Goal: Information Seeking & Learning: Learn about a topic

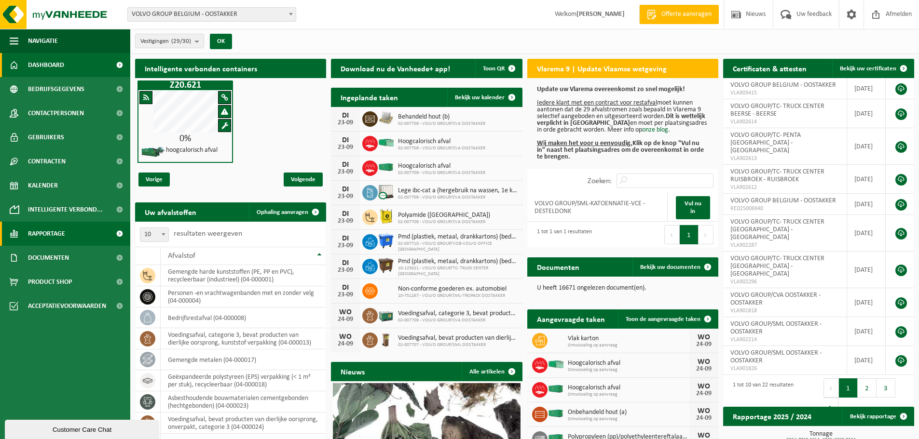
click at [45, 233] on span "Rapportage" at bounding box center [46, 234] width 37 height 24
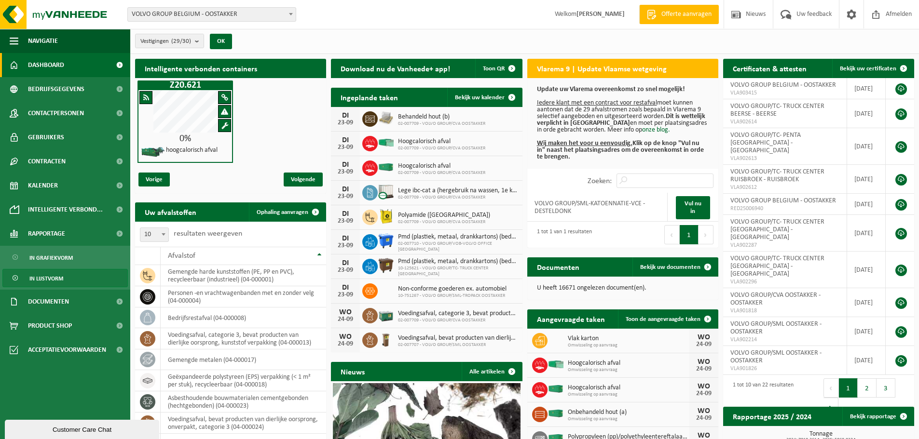
click at [52, 279] on span "In lijstvorm" at bounding box center [46, 279] width 34 height 18
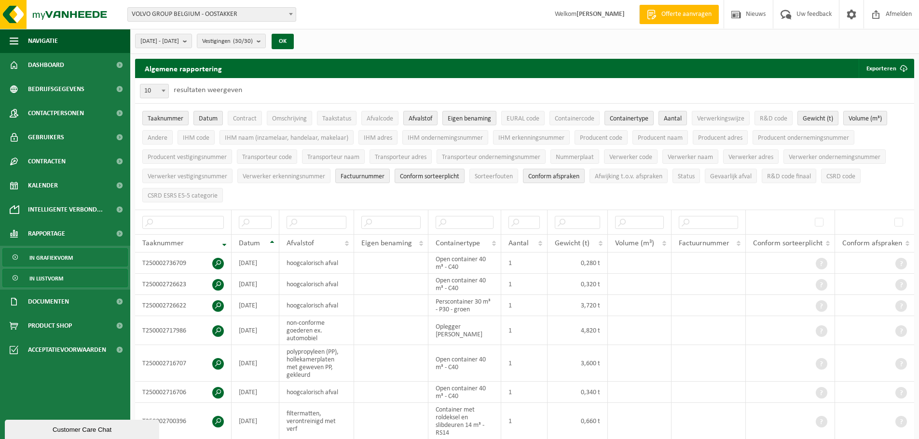
click at [56, 257] on span "In grafiekvorm" at bounding box center [50, 258] width 43 height 18
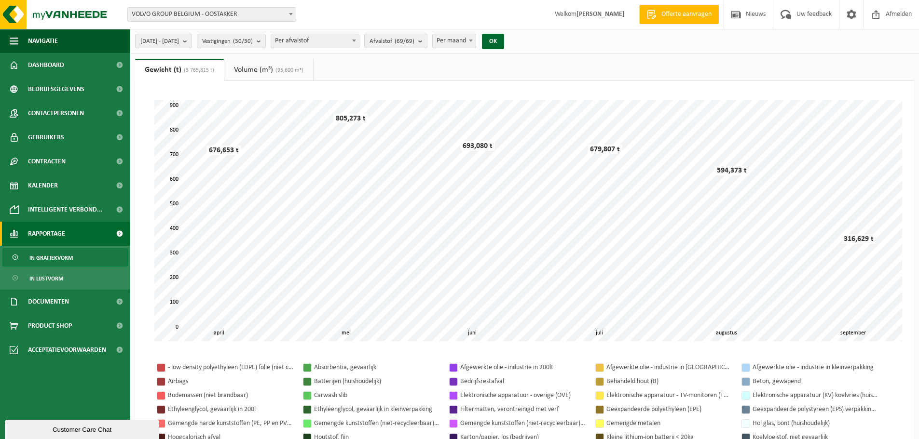
click at [230, 15] on span "VOLVO GROUP BELGIUM - OOSTAKKER" at bounding box center [212, 15] width 168 height 14
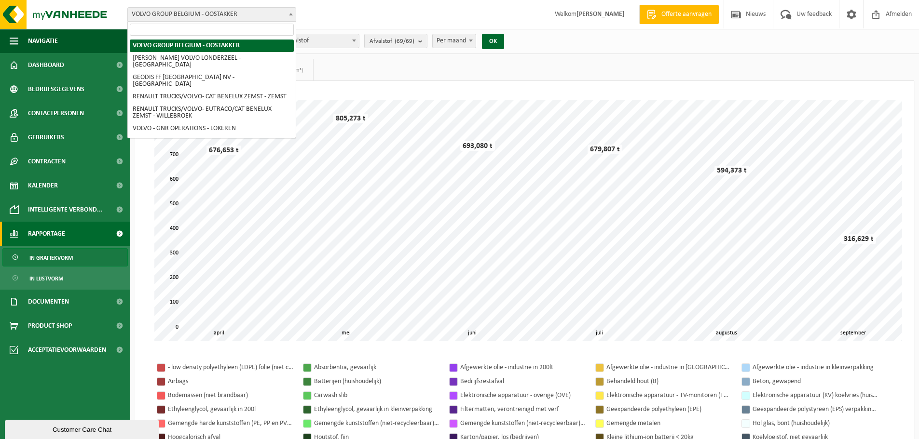
click at [403, 82] on div "Even geduld. Door de grote hoeveelheid gegevens duurt het laden even. mei juni …" at bounding box center [524, 328] width 779 height 495
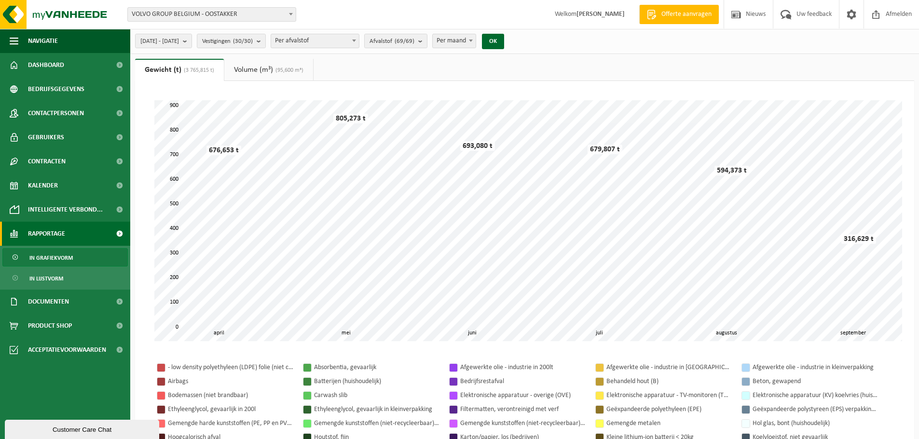
click at [270, 16] on span "VOLVO GROUP BELGIUM - OOSTAKKER" at bounding box center [212, 15] width 168 height 14
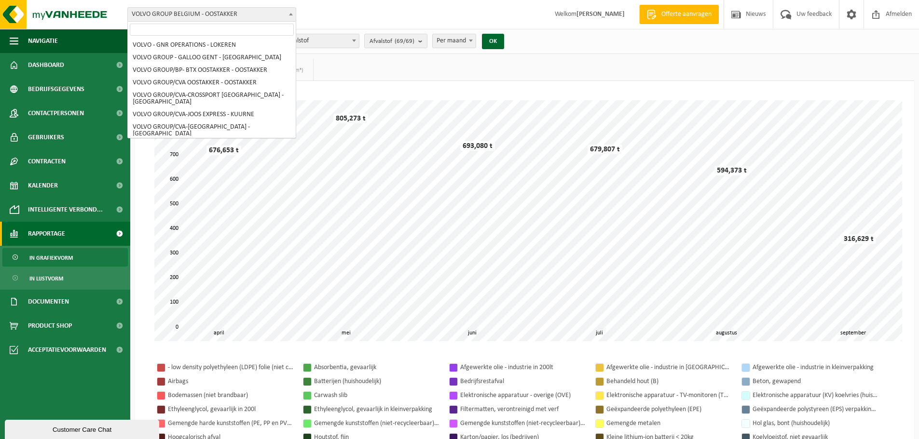
scroll to position [48, 0]
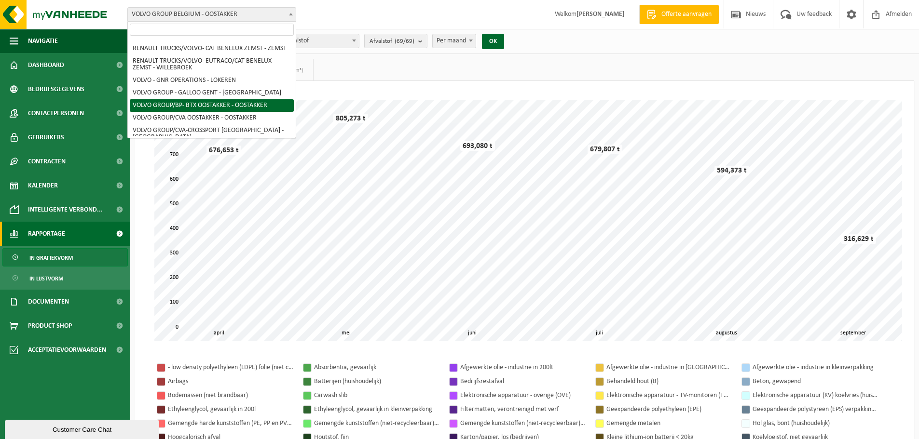
select select "121879"
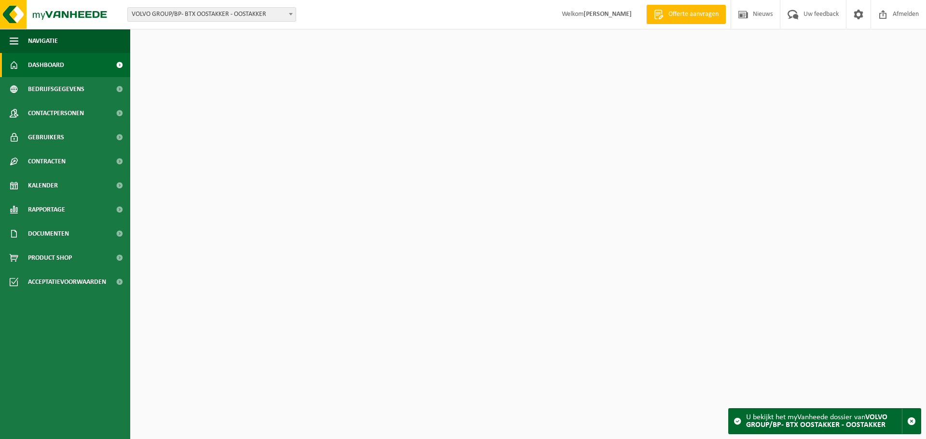
click at [244, 16] on span "VOLVO GROUP/BP- BTX OOSTAKKER - OOSTAKKER" at bounding box center [212, 15] width 168 height 14
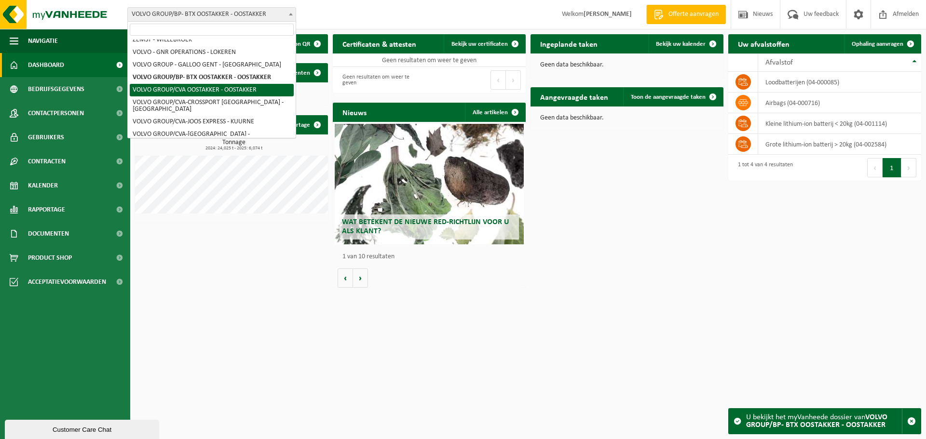
select select "1046"
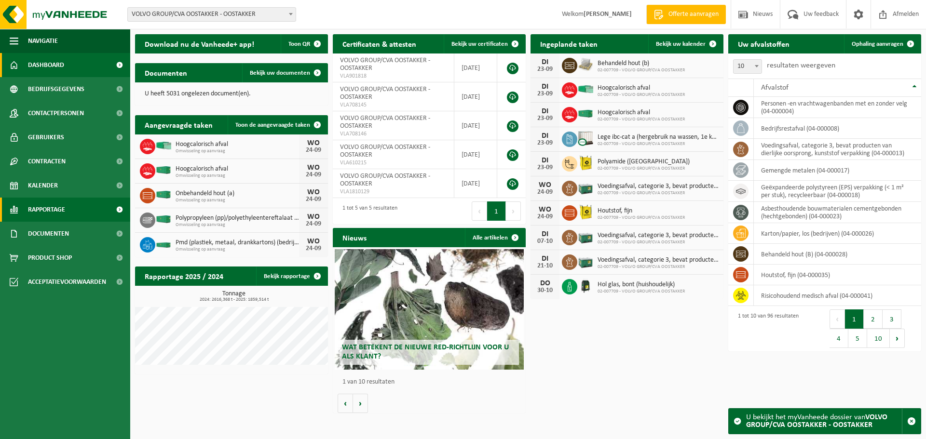
click at [41, 209] on span "Rapportage" at bounding box center [46, 210] width 37 height 24
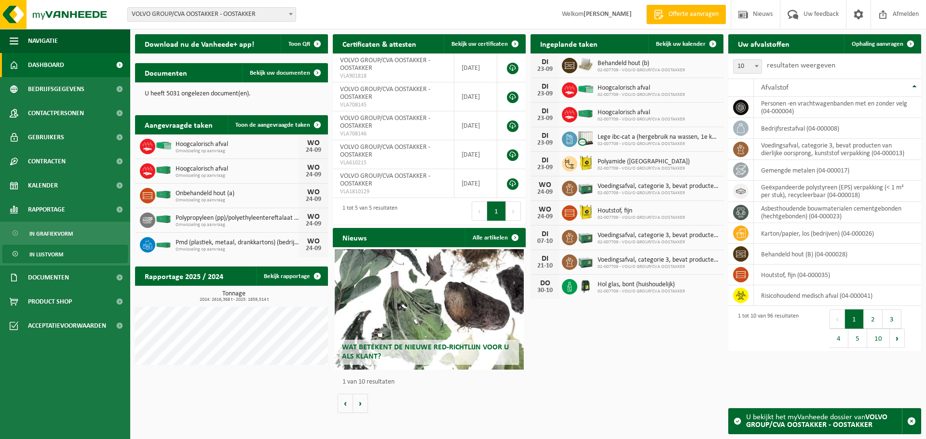
click at [48, 254] on span "In lijstvorm" at bounding box center [46, 255] width 34 height 18
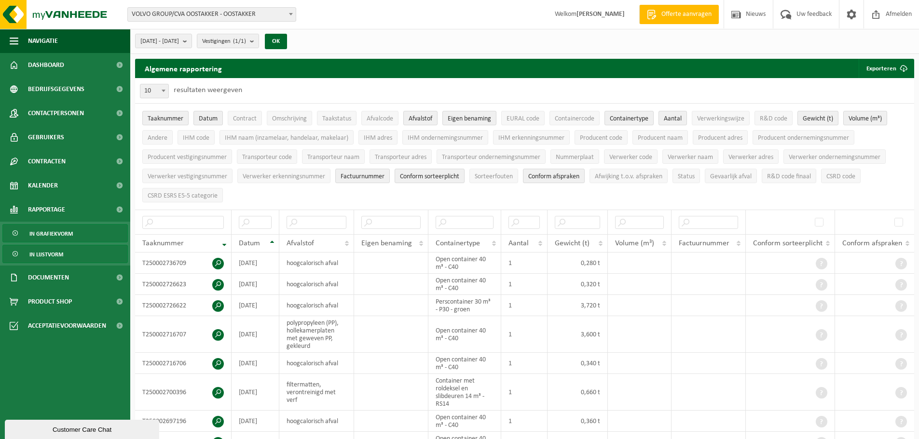
click at [46, 233] on span "In grafiekvorm" at bounding box center [50, 234] width 43 height 18
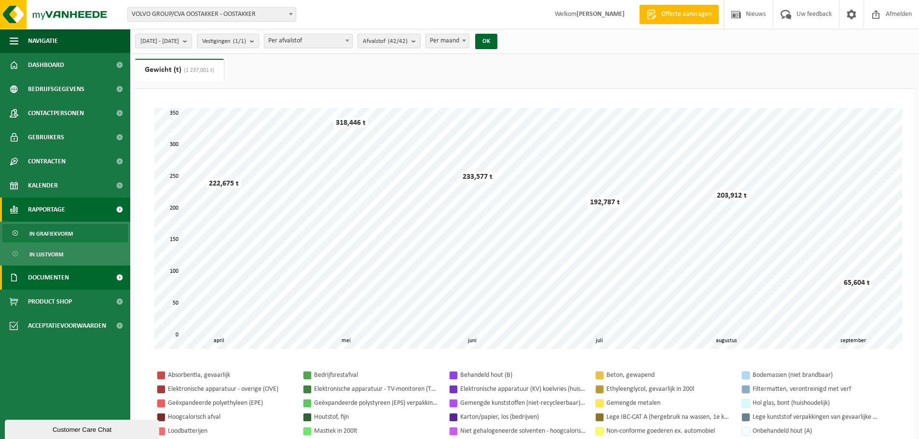
click at [49, 276] on span "Documenten" at bounding box center [48, 278] width 41 height 24
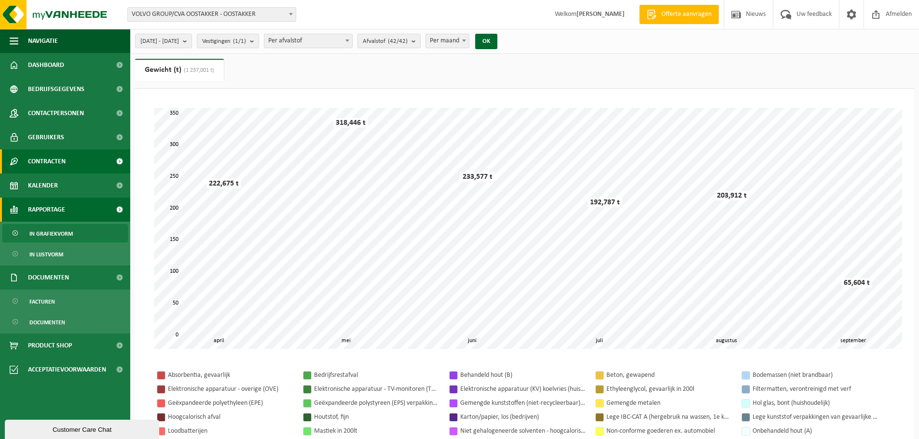
click at [54, 164] on span "Contracten" at bounding box center [47, 162] width 38 height 24
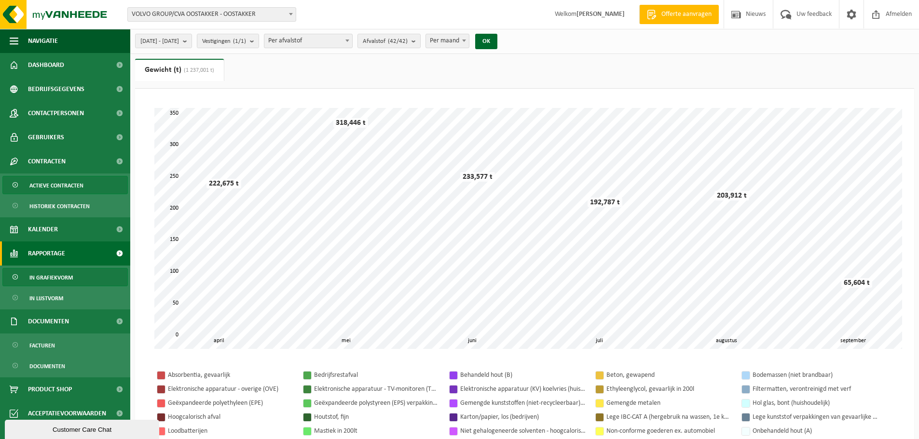
click at [51, 184] on span "Actieve contracten" at bounding box center [56, 186] width 54 height 18
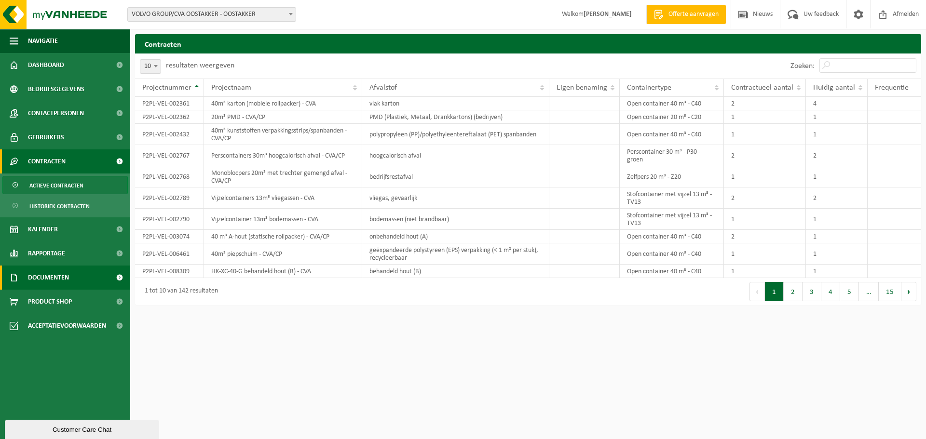
click at [66, 275] on span "Documenten" at bounding box center [48, 278] width 41 height 24
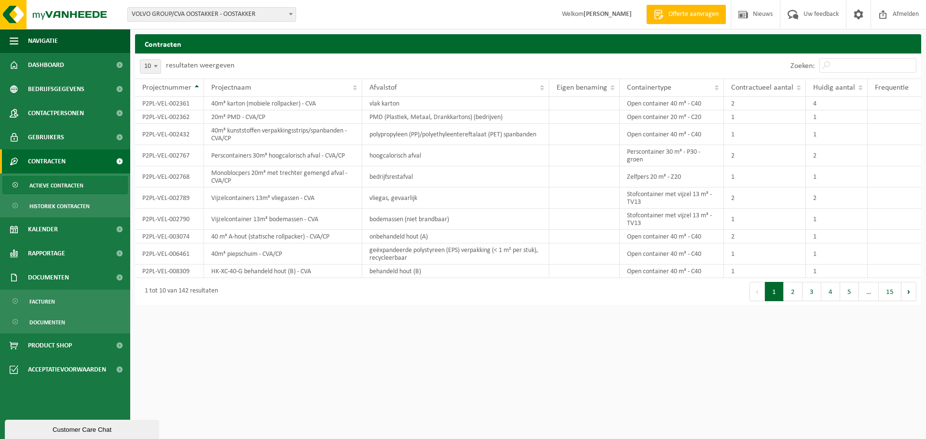
click at [264, 308] on div "Contracten Even geduld. Door de grote hoeveelheid gegevens duurt het laden even…" at bounding box center [528, 172] width 796 height 276
click at [43, 256] on span "Rapportage" at bounding box center [46, 254] width 37 height 24
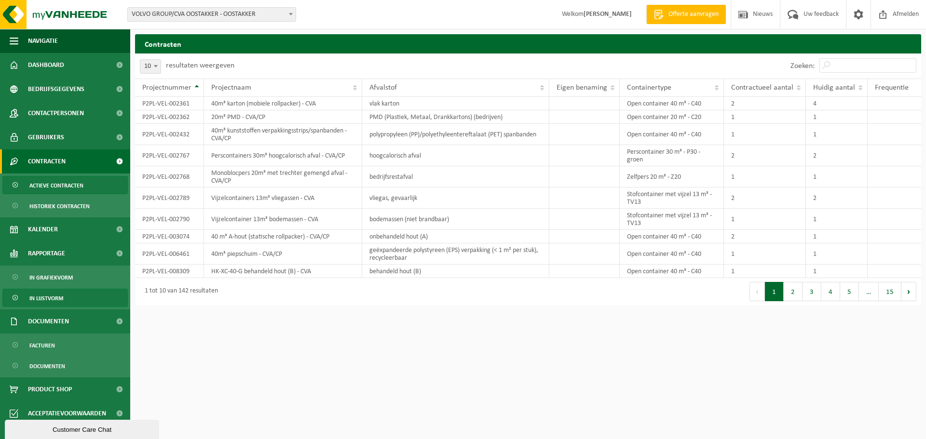
click at [49, 297] on span "In lijstvorm" at bounding box center [46, 298] width 34 height 18
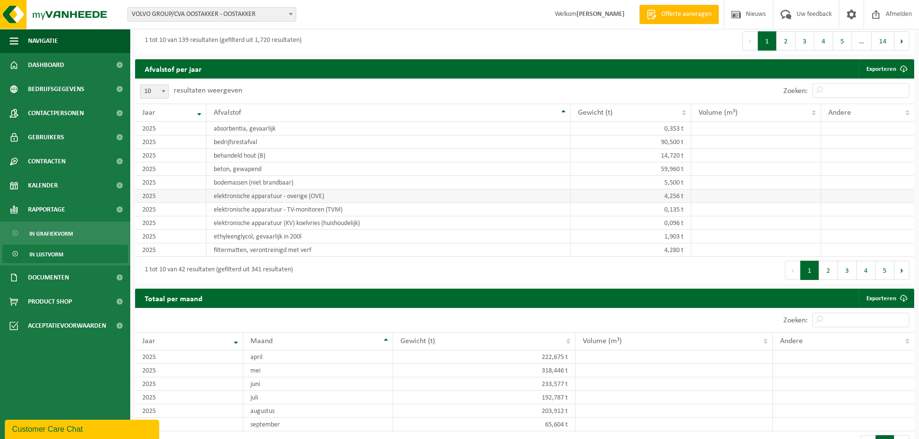
scroll to position [924, 0]
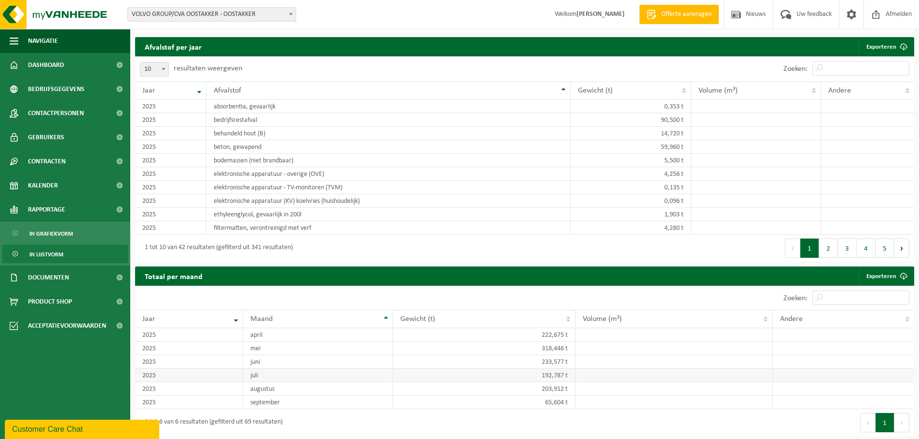
click at [546, 376] on td "192,787 t" at bounding box center [484, 376] width 183 height 14
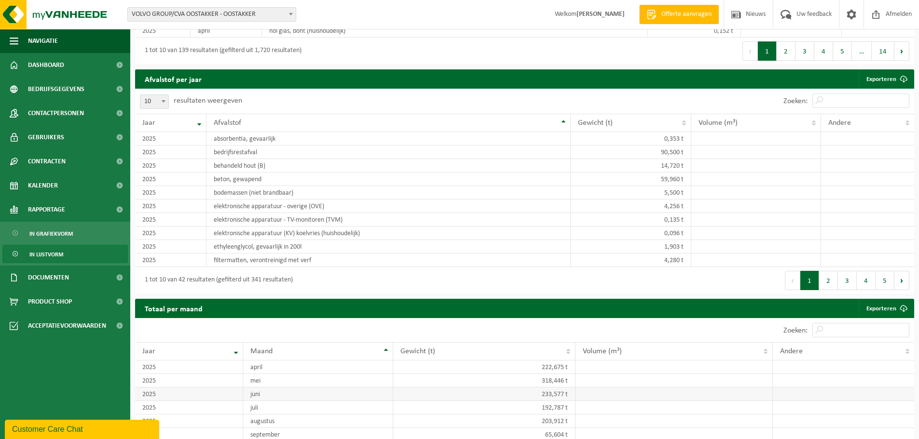
scroll to position [876, 0]
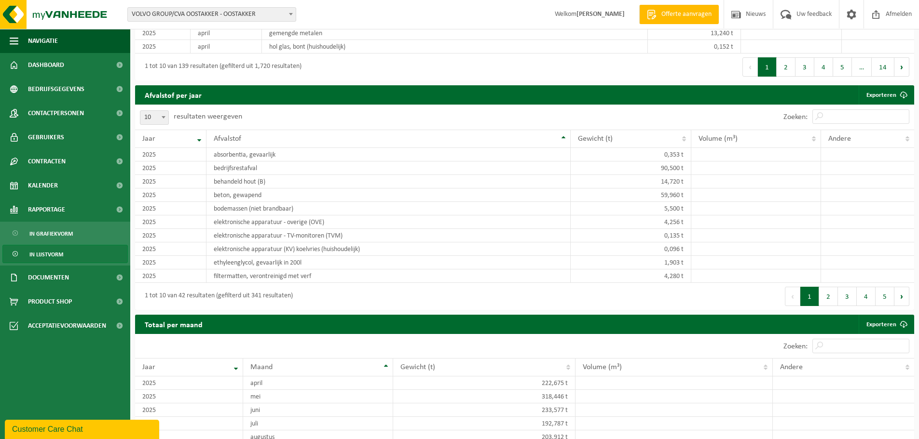
click at [211, 14] on span "VOLVO GROUP/CVA OOSTAKKER - OOSTAKKER" at bounding box center [212, 15] width 168 height 14
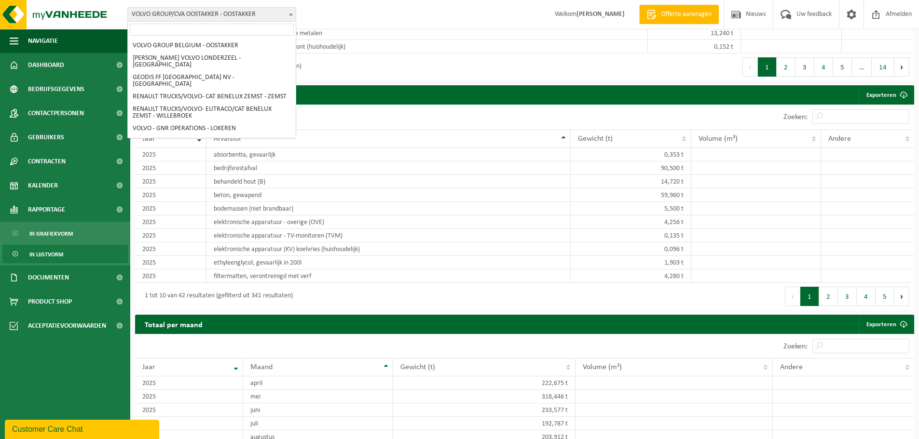
scroll to position [89, 0]
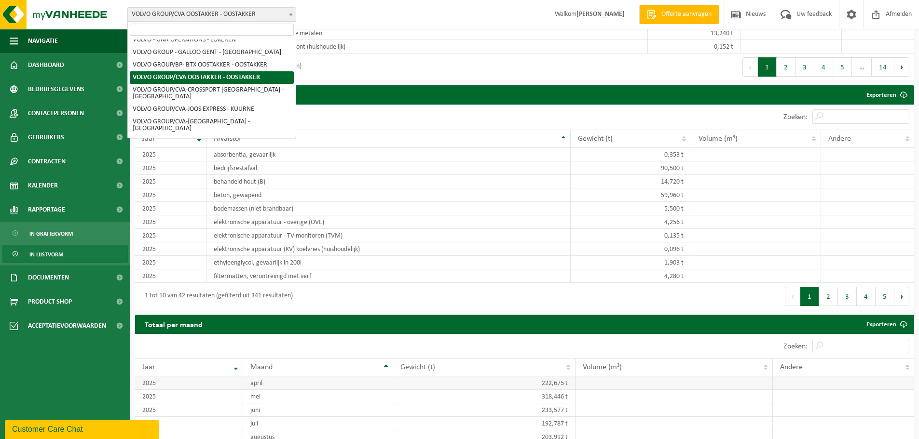
click at [544, 386] on td "222,675 t" at bounding box center [484, 384] width 183 height 14
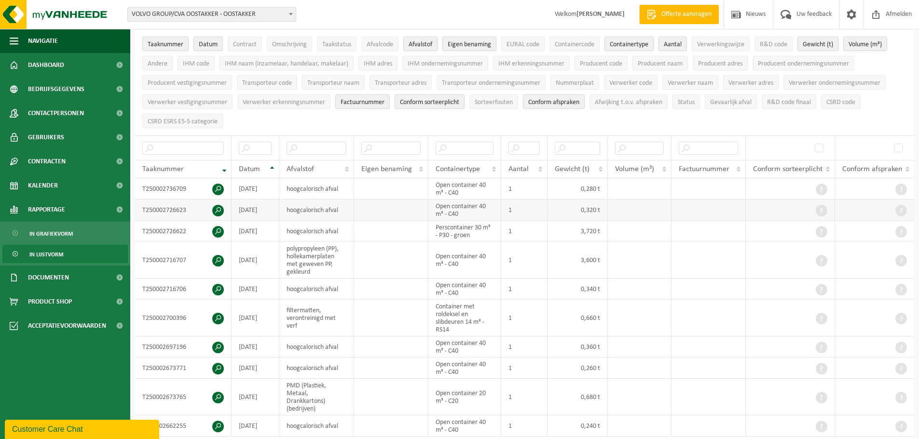
scroll to position [0, 0]
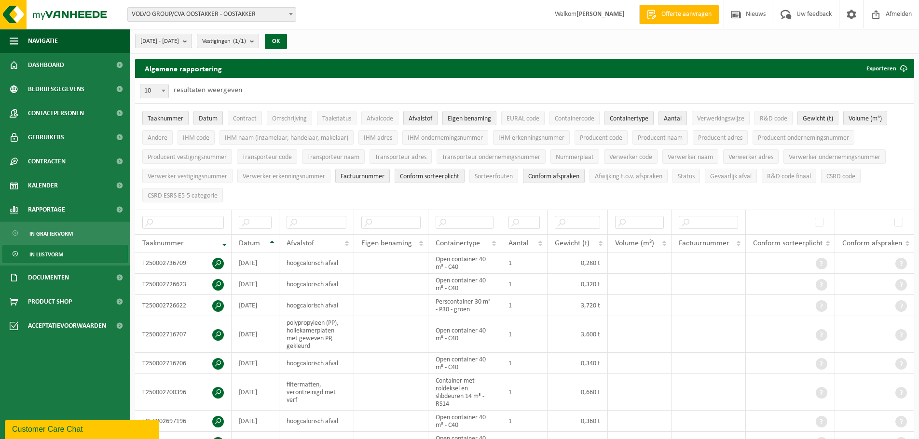
click at [179, 42] on span "2025-04-01 - 2025-09-23" at bounding box center [159, 41] width 39 height 14
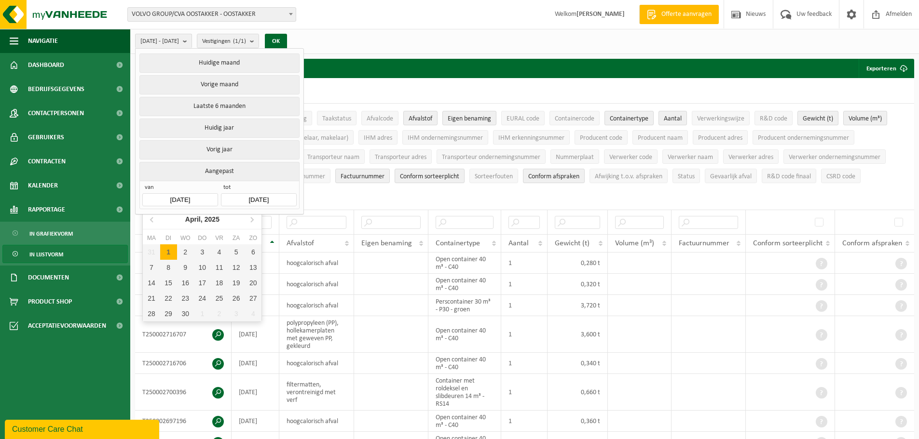
click at [183, 193] on input "2025-04-01" at bounding box center [179, 199] width 75 height 13
click at [151, 221] on icon at bounding box center [152, 220] width 2 height 5
click at [184, 252] on div "1" at bounding box center [185, 252] width 17 height 15
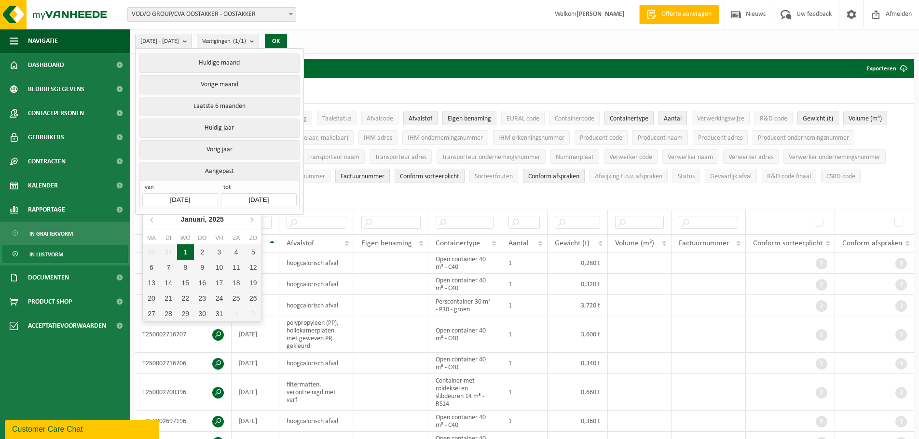
type input "2025-01-01"
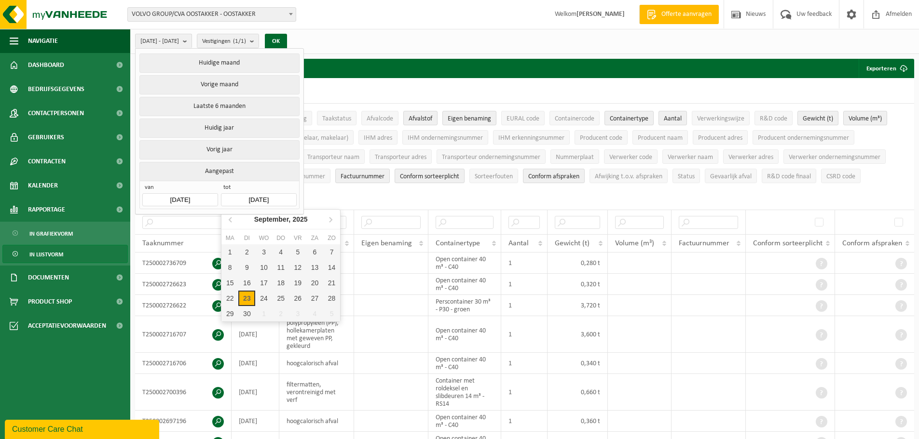
click at [265, 195] on input "2025-09-23" at bounding box center [258, 199] width 75 height 13
click at [231, 221] on icon at bounding box center [230, 220] width 2 height 5
click at [231, 220] on icon at bounding box center [230, 219] width 15 height 15
click at [279, 312] on div "31" at bounding box center [281, 313] width 17 height 15
type input "2025-07-31"
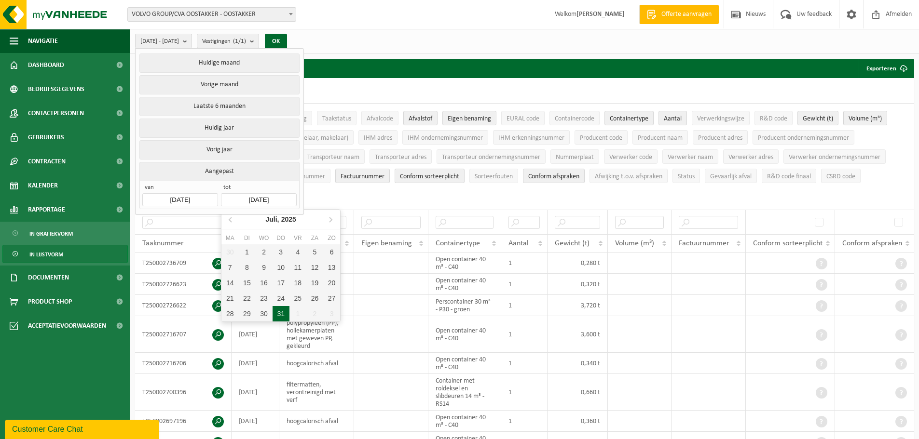
type input "2025-01-01"
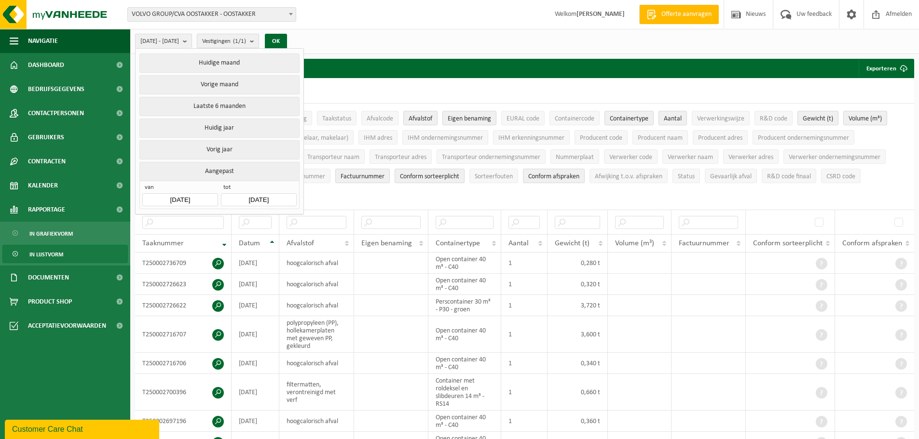
click at [246, 39] on span "Vestigingen (1/1)" at bounding box center [224, 41] width 44 height 14
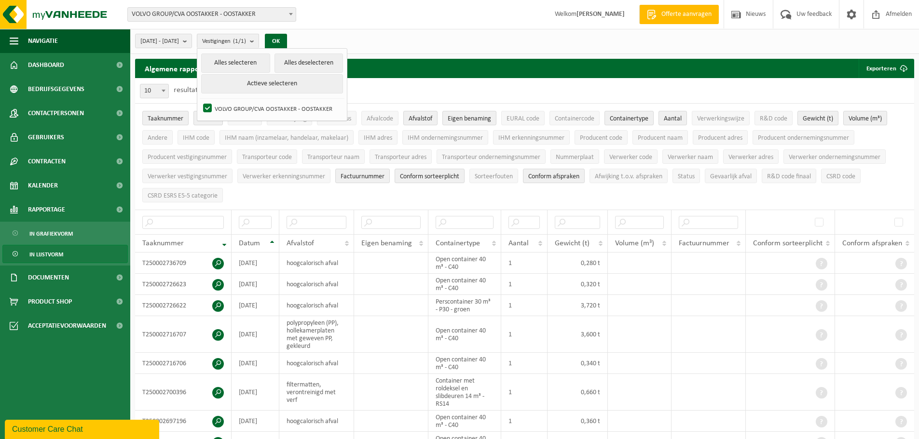
click at [256, 14] on span "VOLVO GROUP/CVA OOSTAKKER - OOSTAKKER" at bounding box center [212, 15] width 168 height 14
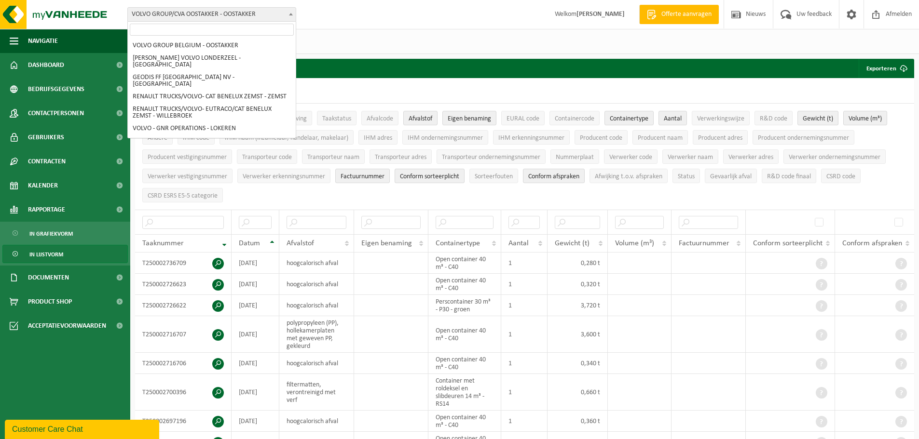
scroll to position [101, 0]
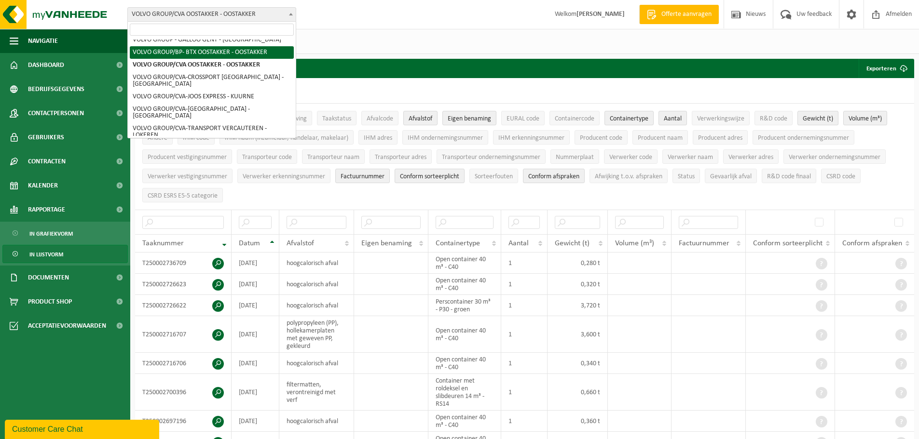
select select "121879"
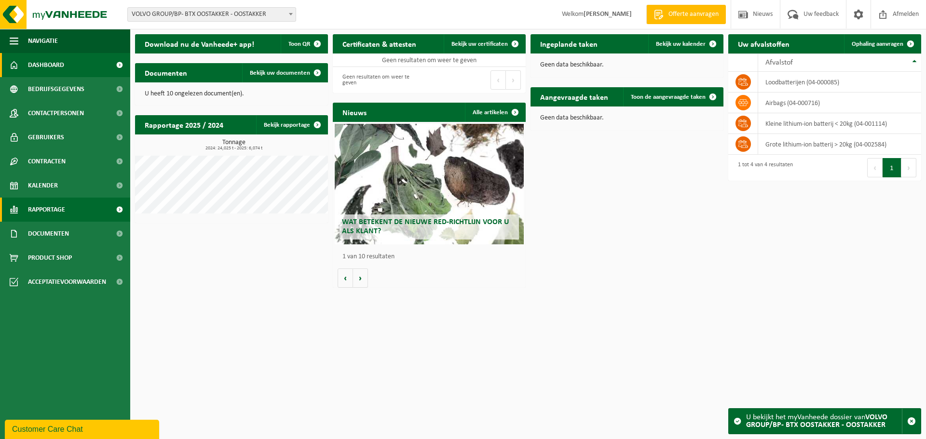
click at [49, 212] on span "Rapportage" at bounding box center [46, 210] width 37 height 24
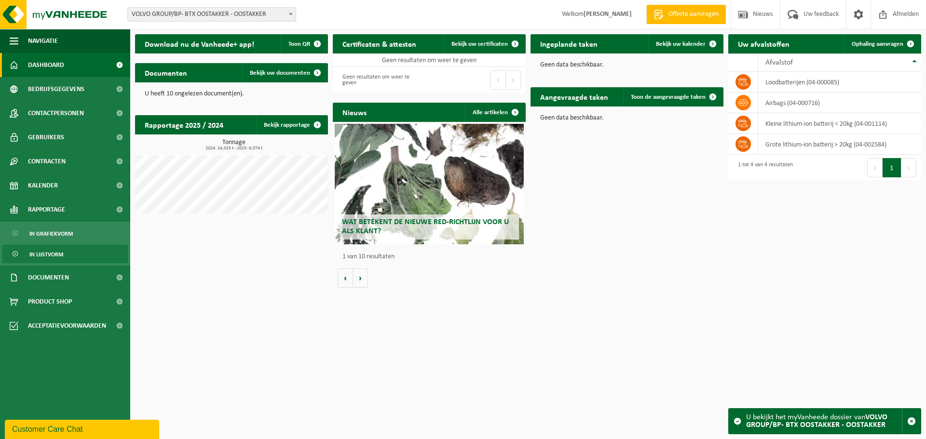
click at [46, 249] on span "In lijstvorm" at bounding box center [46, 255] width 34 height 18
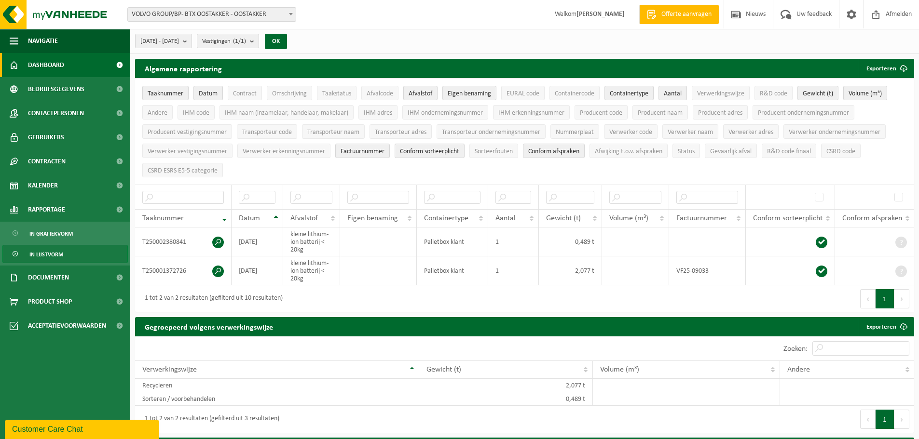
click at [41, 63] on span "Dashboard" at bounding box center [46, 65] width 36 height 24
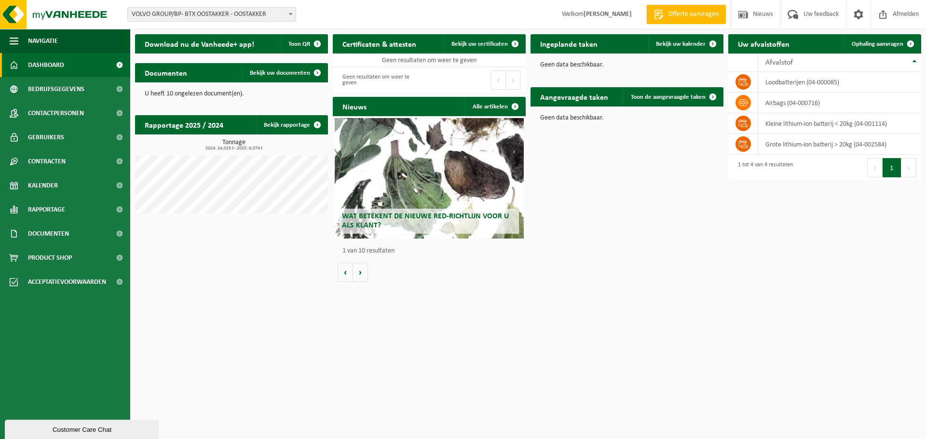
click at [282, 14] on span "VOLVO GROUP/BP- BTX OOSTAKKER - OOSTAKKER" at bounding box center [212, 15] width 168 height 14
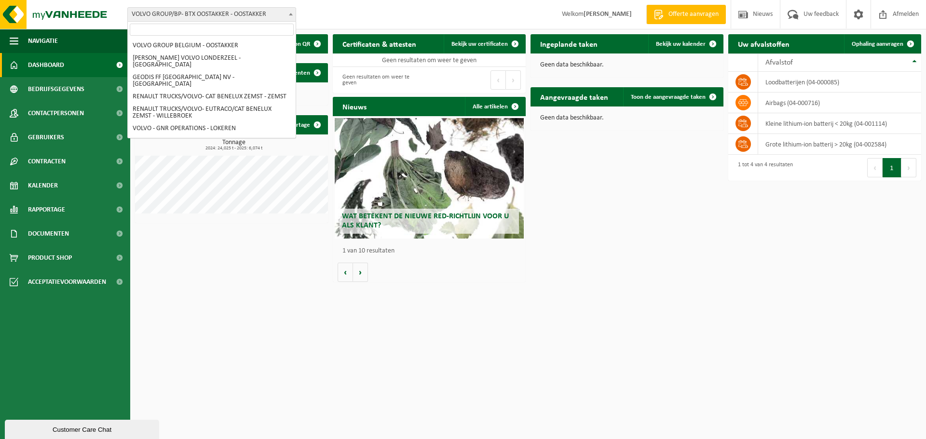
scroll to position [76, 0]
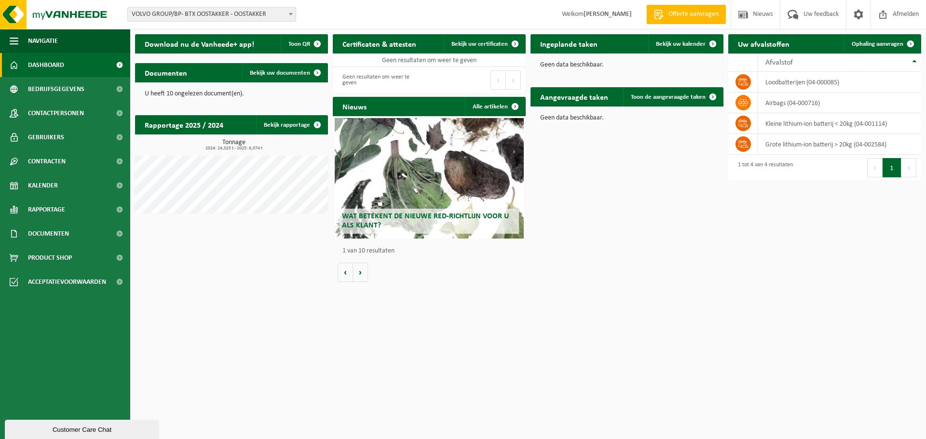
click at [52, 64] on span "Dashboard" at bounding box center [46, 65] width 36 height 24
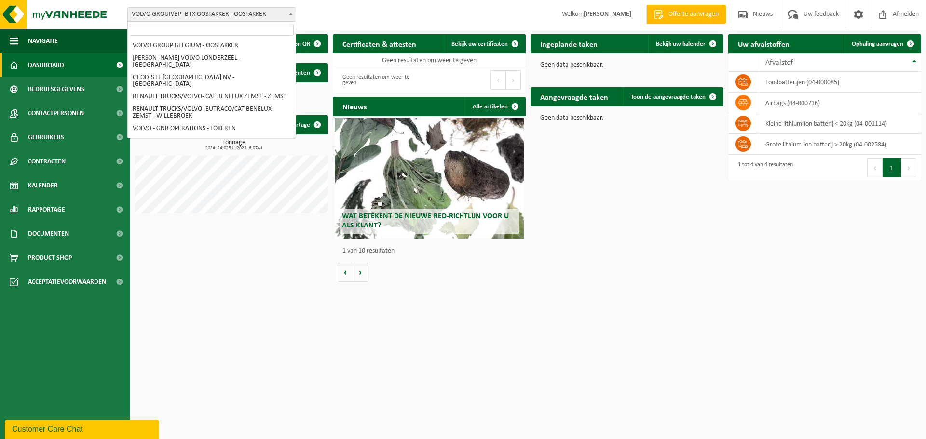
scroll to position [76, 0]
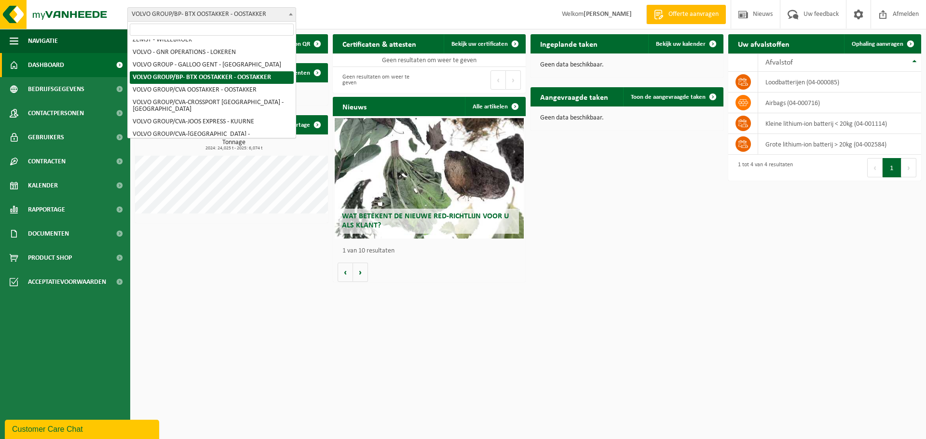
click at [232, 13] on span "VOLVO GROUP/BP- BTX OOSTAKKER - OOSTAKKER" at bounding box center [212, 15] width 168 height 14
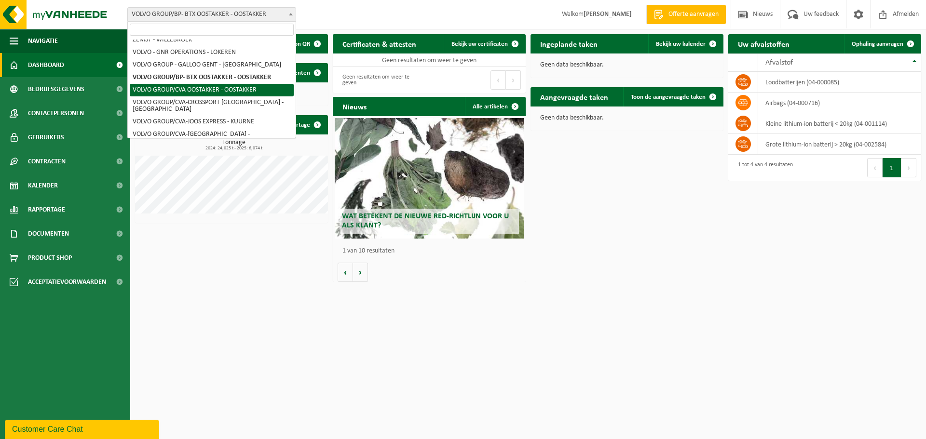
select select "1046"
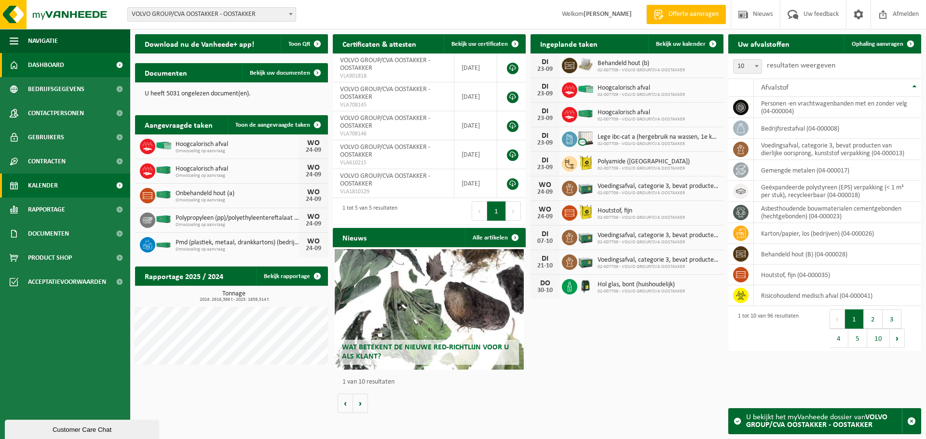
click at [46, 185] on span "Kalender" at bounding box center [43, 186] width 30 height 24
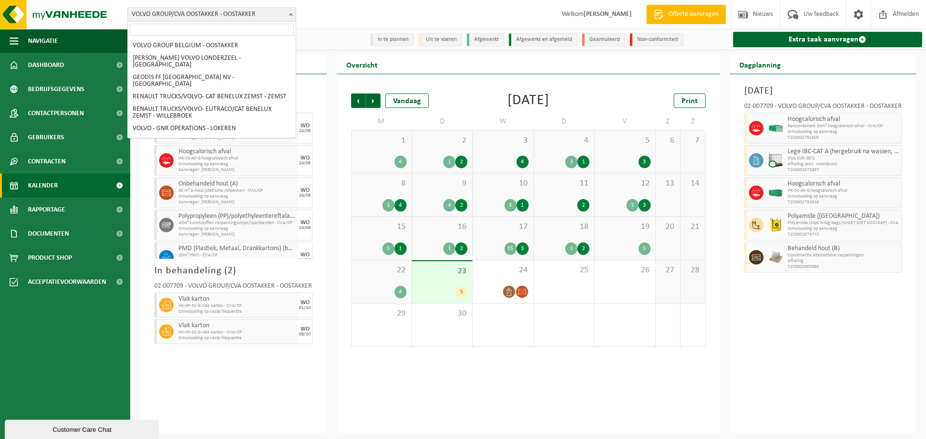
click at [281, 13] on span "VOLVO GROUP/CVA OOSTAKKER - OOSTAKKER" at bounding box center [212, 15] width 168 height 14
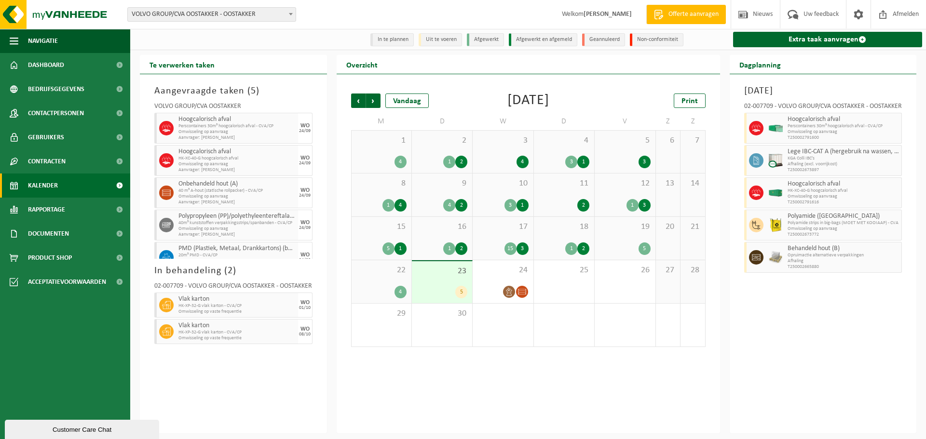
drag, startPoint x: 402, startPoint y: 6, endPoint x: 434, endPoint y: 0, distance: 32.4
click at [434, 0] on div "Vestiging: VOLVO GROUP BELGIUM - OOSTAKKER AUTOVIL VOLVO LONDERZEEL - LONDERZEE…" at bounding box center [463, 14] width 926 height 29
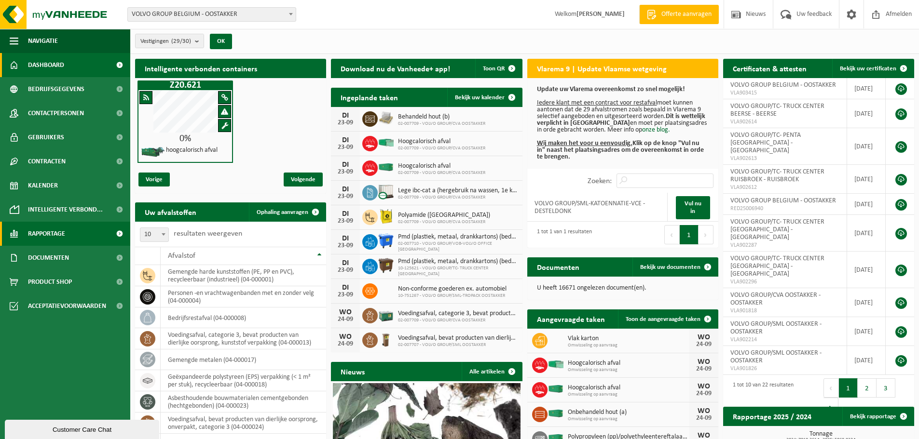
click at [43, 233] on span "Rapportage" at bounding box center [46, 234] width 37 height 24
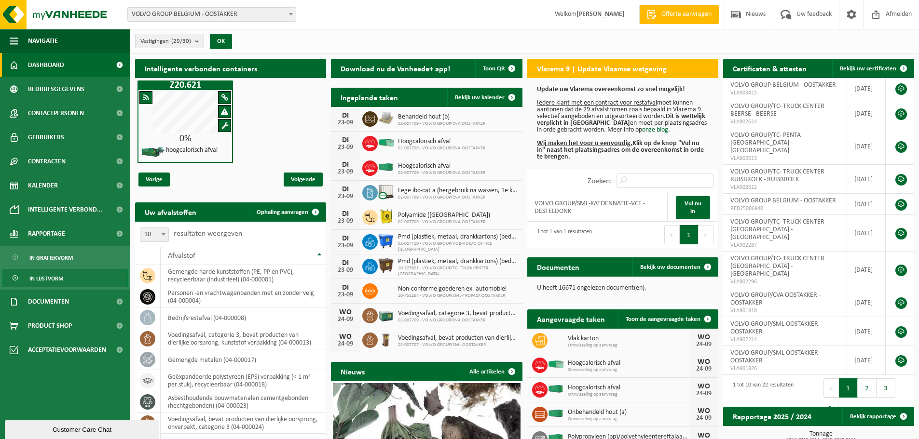
click at [52, 277] on span "In lijstvorm" at bounding box center [46, 279] width 34 height 18
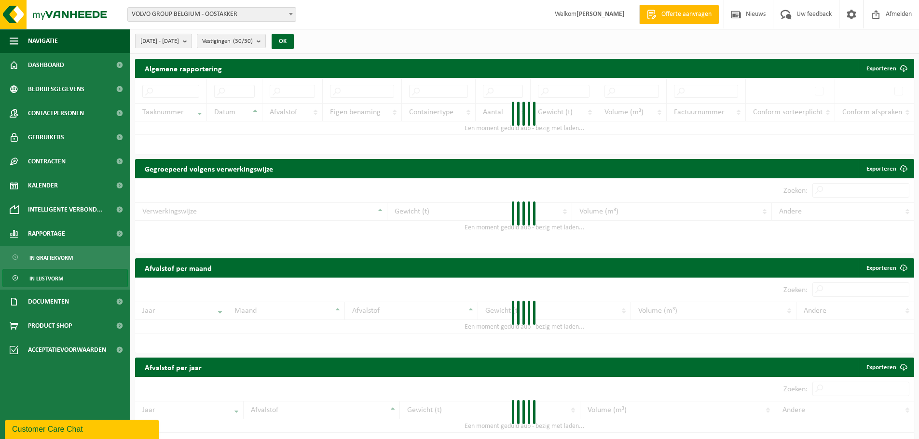
click at [192, 44] on b "submit" at bounding box center [187, 41] width 9 height 14
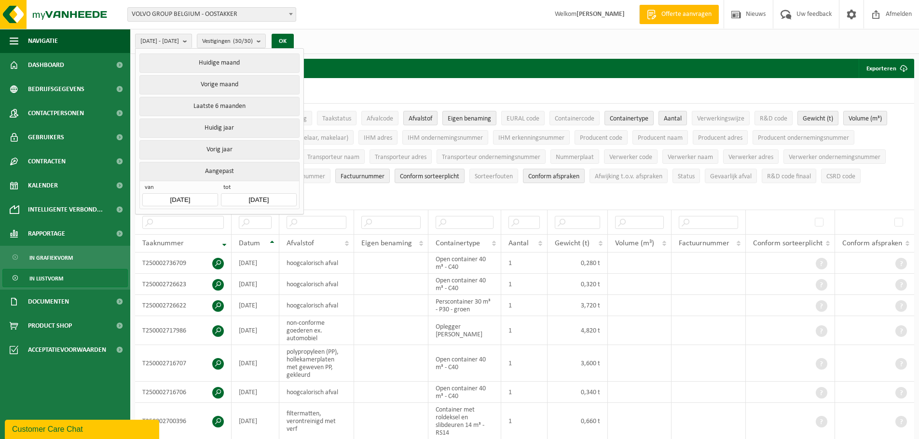
click at [210, 167] on button "Aangepast" at bounding box center [219, 171] width 160 height 19
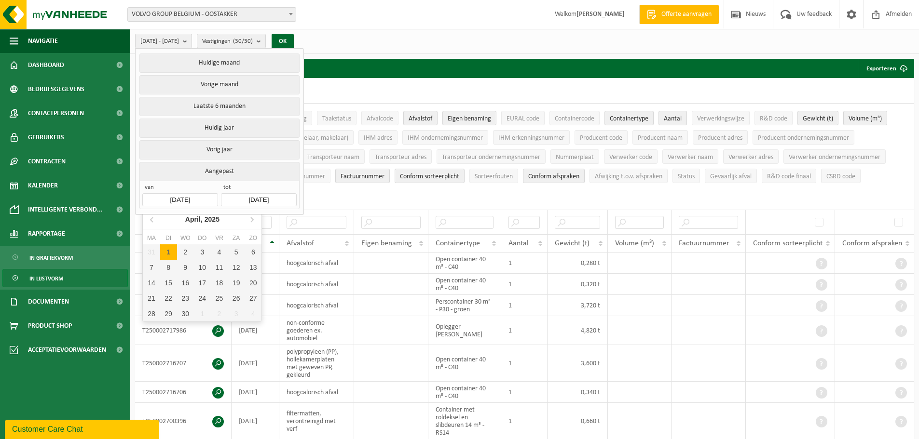
click at [197, 199] on input "2025-04-01" at bounding box center [179, 199] width 75 height 13
click at [151, 221] on icon at bounding box center [152, 219] width 15 height 15
click at [182, 247] on div "1" at bounding box center [185, 252] width 17 height 15
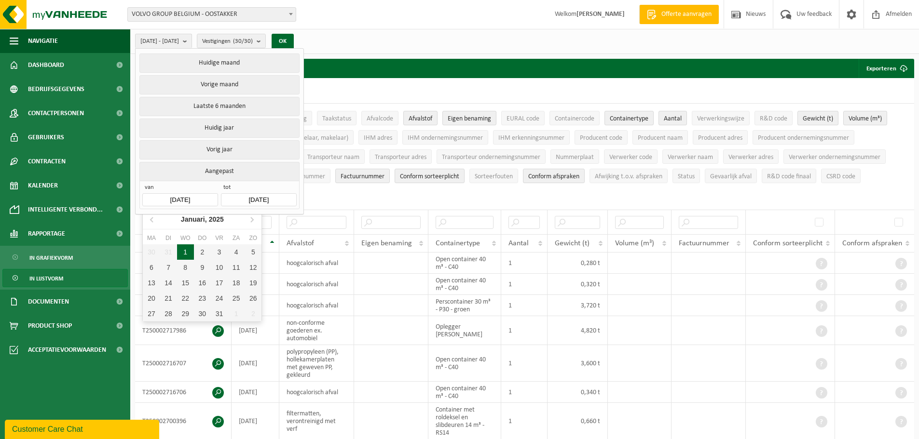
type input "2025-01-01"
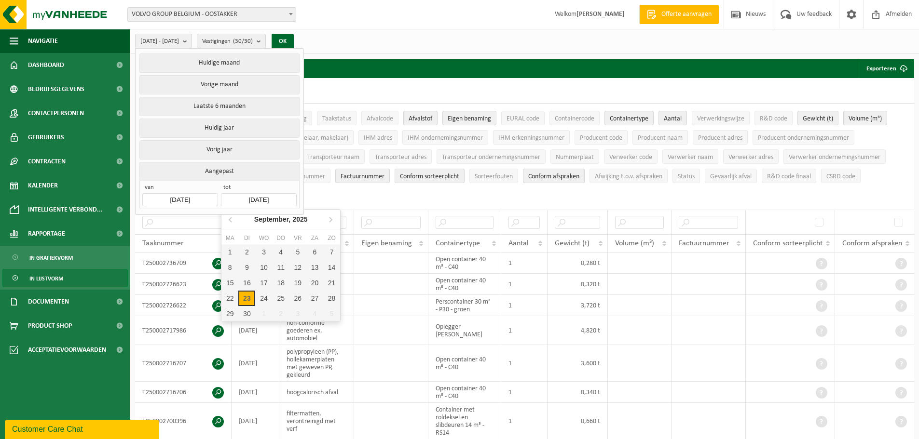
click at [251, 199] on input "2025-09-23" at bounding box center [258, 199] width 75 height 13
click at [232, 219] on icon at bounding box center [230, 219] width 15 height 15
click at [284, 314] on div "31" at bounding box center [281, 313] width 17 height 15
type input "2025-07-31"
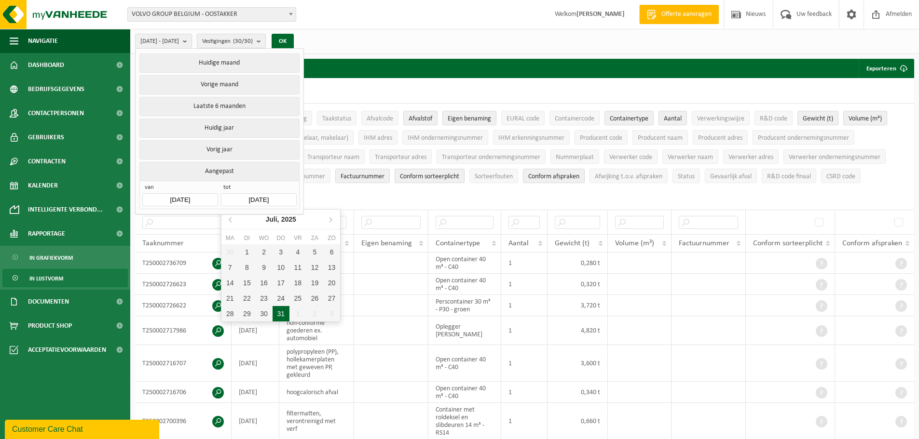
type input "2025-01-01"
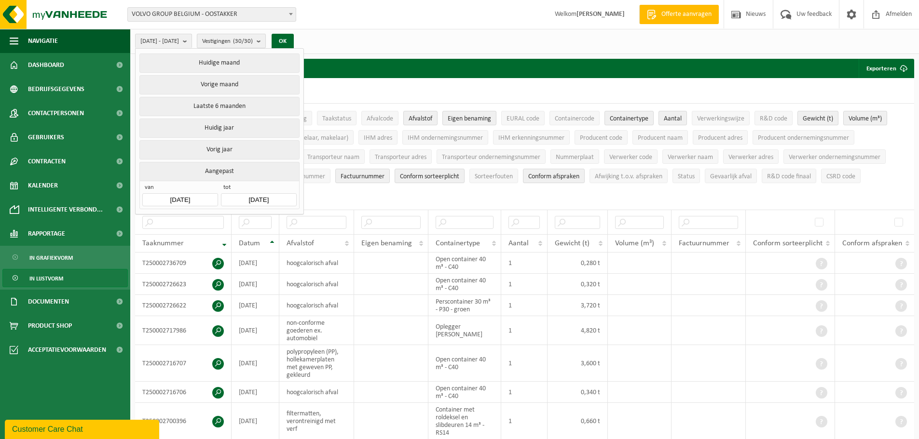
click at [253, 42] on span "Vestigingen (30/30)" at bounding box center [227, 41] width 51 height 14
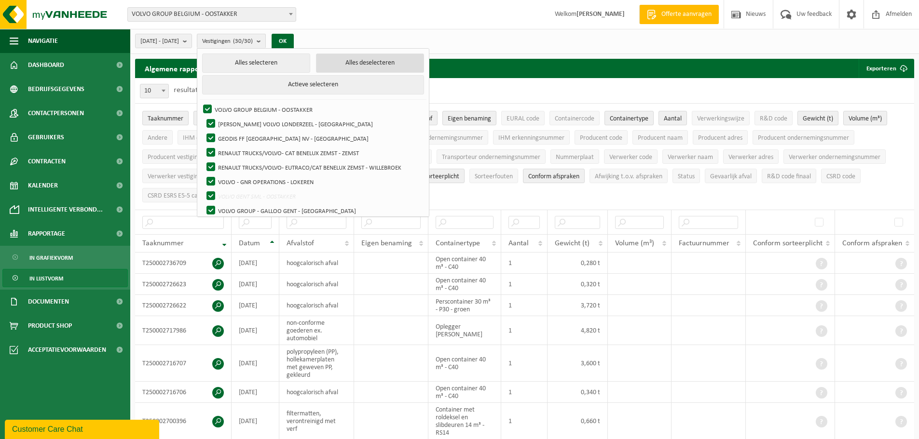
click at [379, 56] on button "Alles deselecteren" at bounding box center [370, 63] width 108 height 19
checkbox input "false"
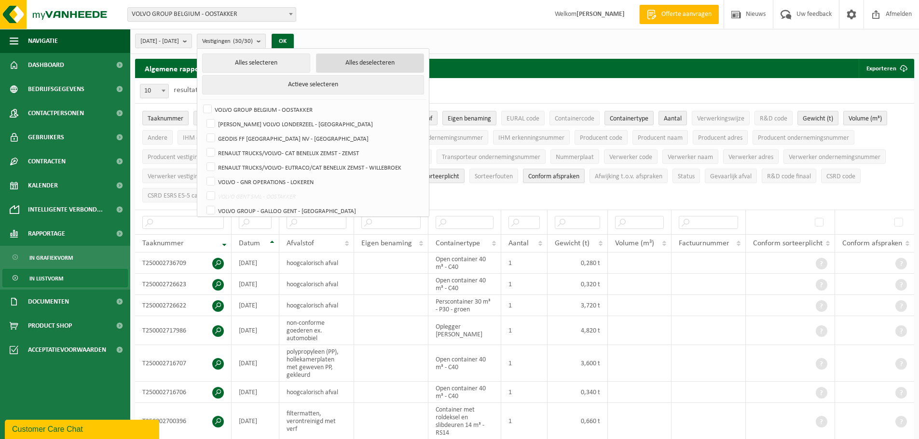
checkbox input "false"
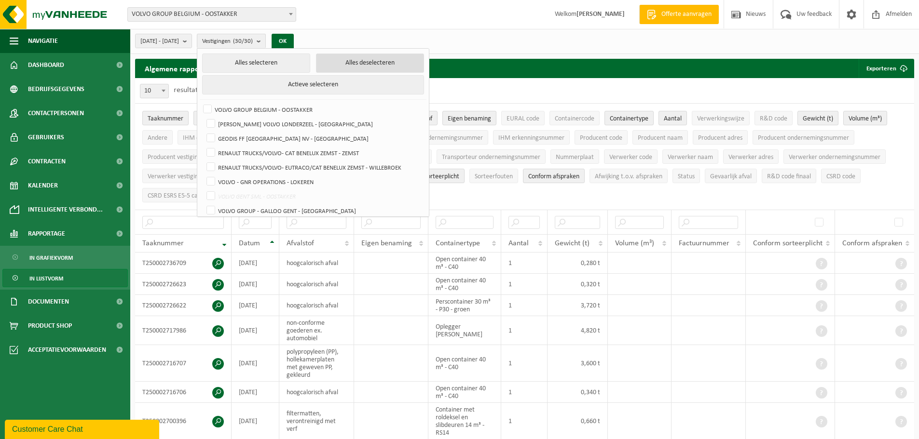
checkbox input "false"
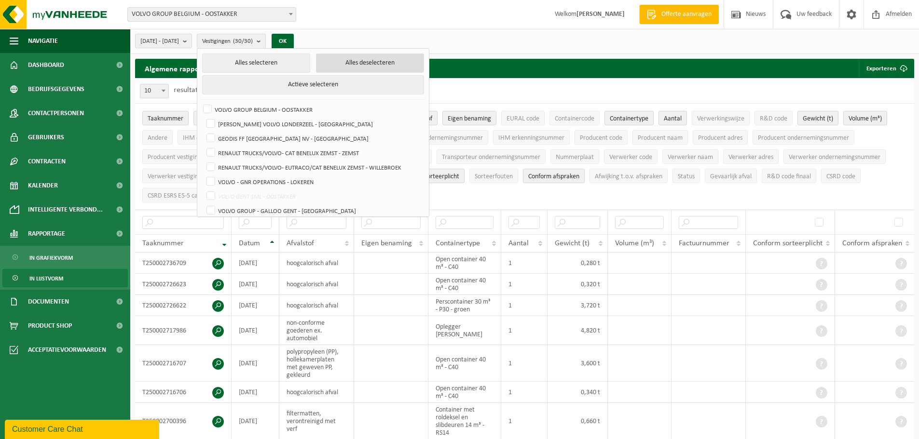
checkbox input "false"
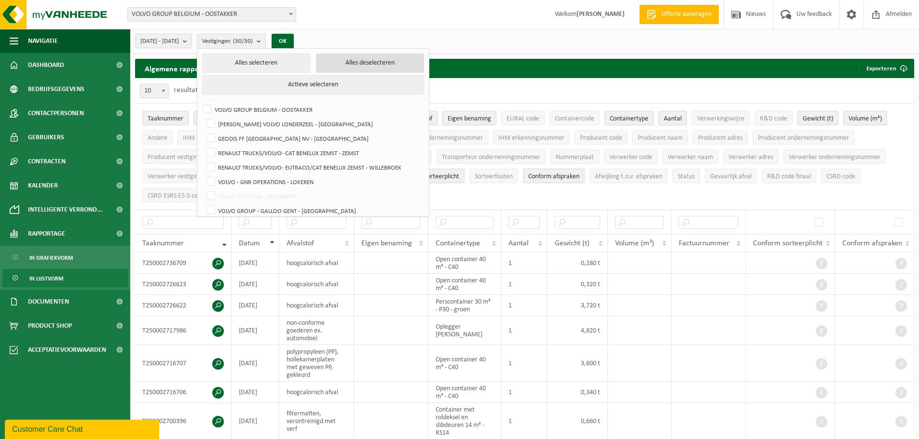
checkbox input "false"
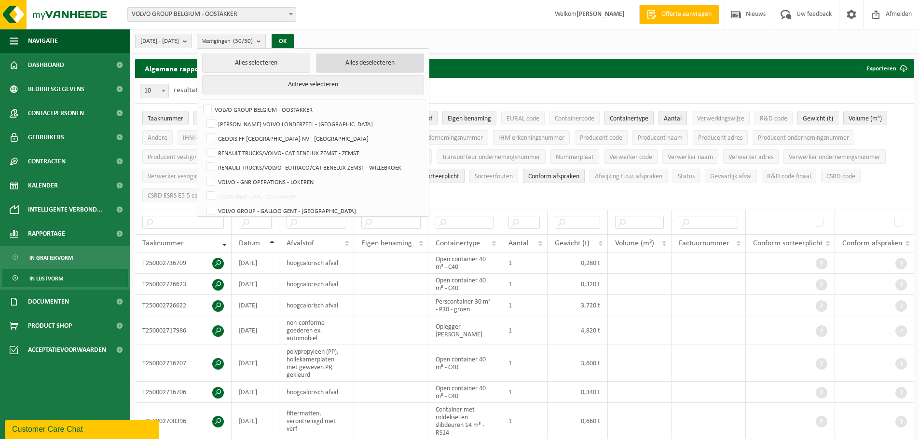
checkbox input "false"
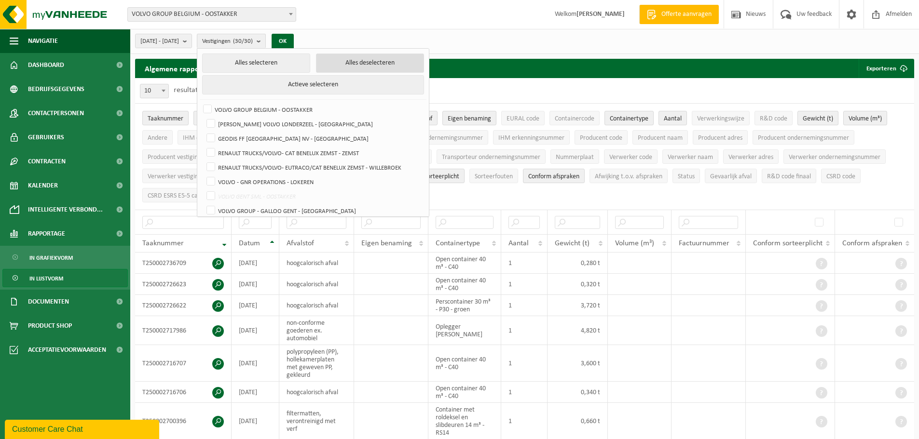
checkbox input "false"
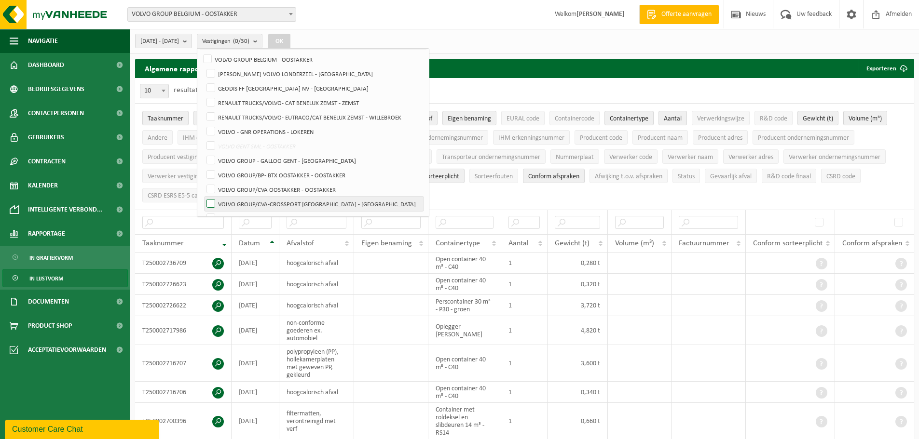
scroll to position [96, 0]
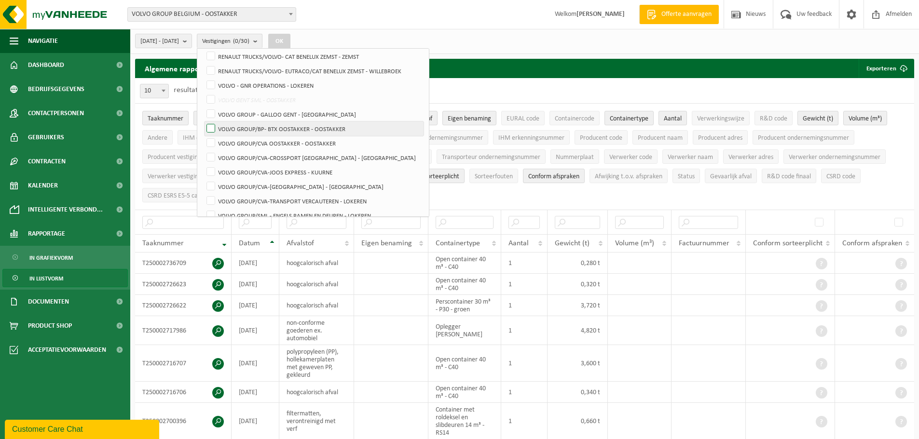
click at [297, 127] on label "VOLVO GROUP/BP- BTX OOSTAKKER - OOSTAKKER" at bounding box center [314, 129] width 219 height 14
click at [203, 122] on input "VOLVO GROUP/BP- BTX OOSTAKKER - OOSTAKKER" at bounding box center [203, 121] width 0 height 0
checkbox input "true"
click at [296, 137] on label "VOLVO GROUP/CVA OOSTAKKER - OOSTAKKER" at bounding box center [314, 143] width 219 height 14
click at [203, 136] on input "VOLVO GROUP/CVA OOSTAKKER - OOSTAKKER" at bounding box center [203, 136] width 0 height 0
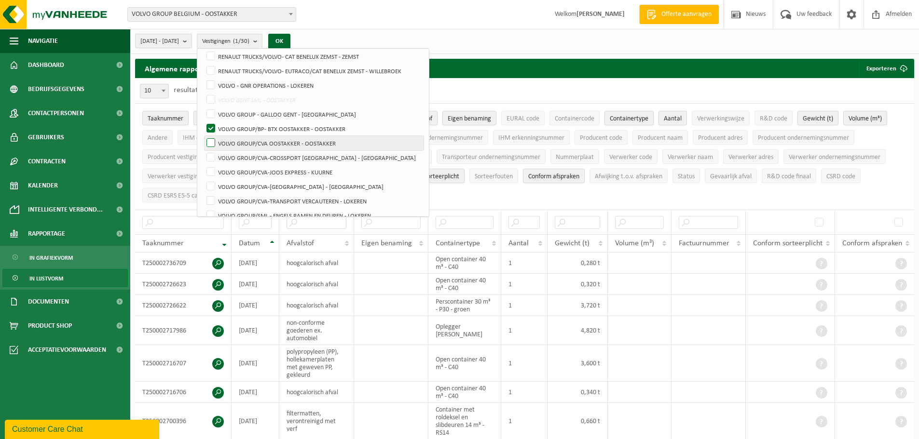
checkbox input "true"
click at [290, 38] on button "OK" at bounding box center [279, 41] width 22 height 15
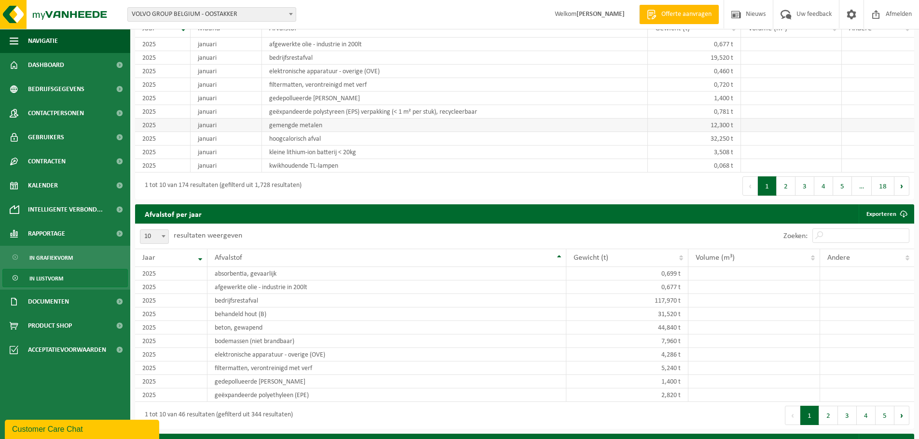
scroll to position [962, 0]
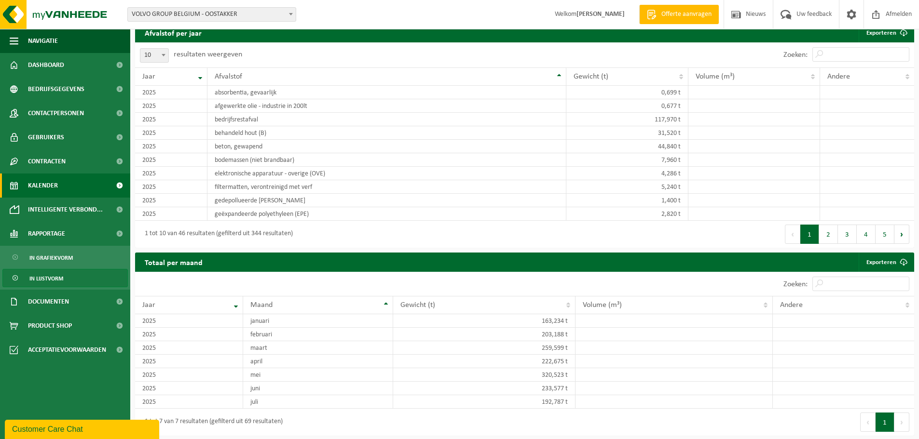
click at [49, 184] on span "Kalender" at bounding box center [43, 186] width 30 height 24
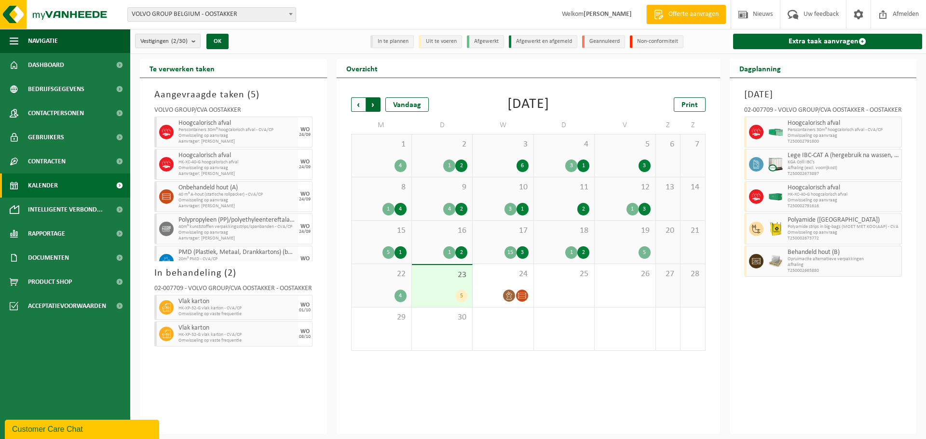
click at [351, 105] on span "Vorige" at bounding box center [358, 104] width 14 height 14
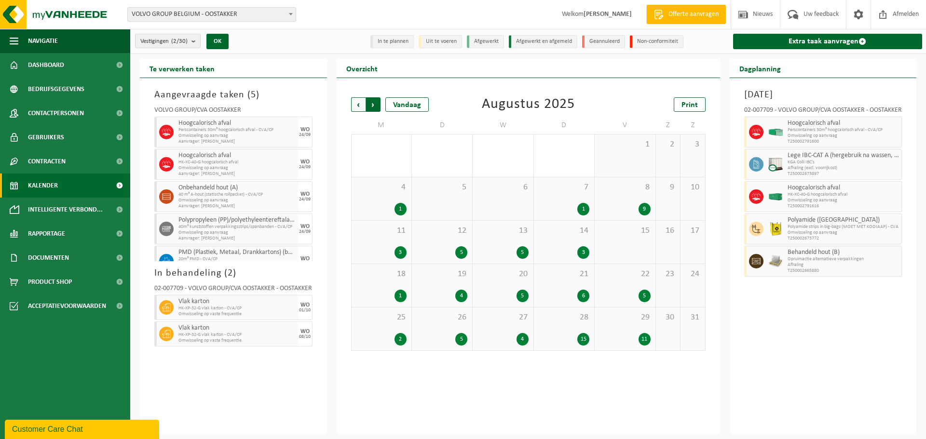
click at [354, 104] on span "Vorige" at bounding box center [358, 104] width 14 height 14
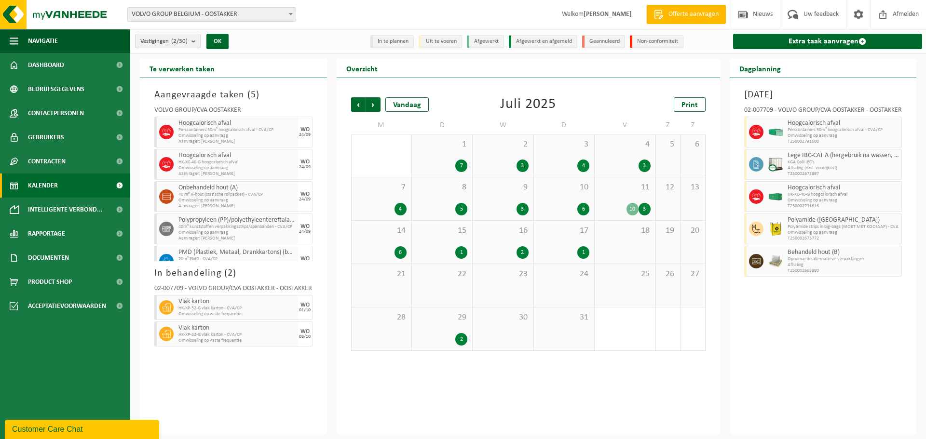
click at [629, 206] on div "10" at bounding box center [633, 209] width 12 height 13
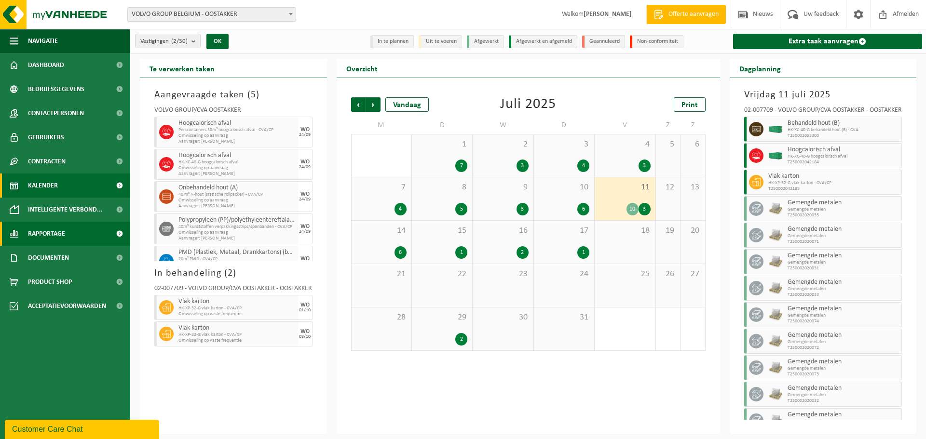
click at [45, 230] on span "Rapportage" at bounding box center [46, 234] width 37 height 24
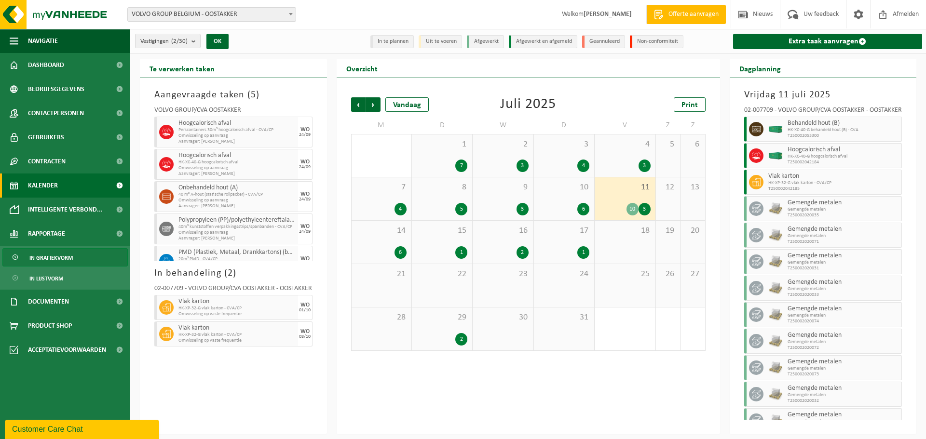
click at [53, 259] on span "In grafiekvorm" at bounding box center [50, 258] width 43 height 18
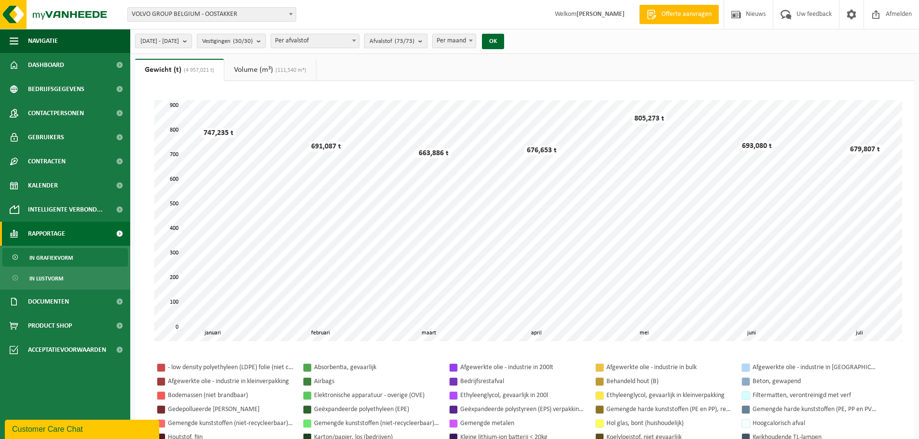
click at [414, 41] on count "(73/73)" at bounding box center [405, 41] width 20 height 6
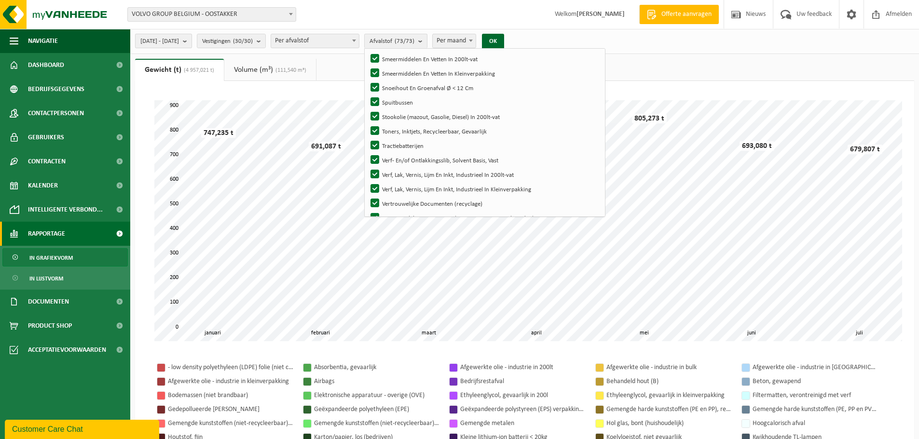
click at [166, 38] on span "[DATE] - [DATE]" at bounding box center [159, 41] width 39 height 14
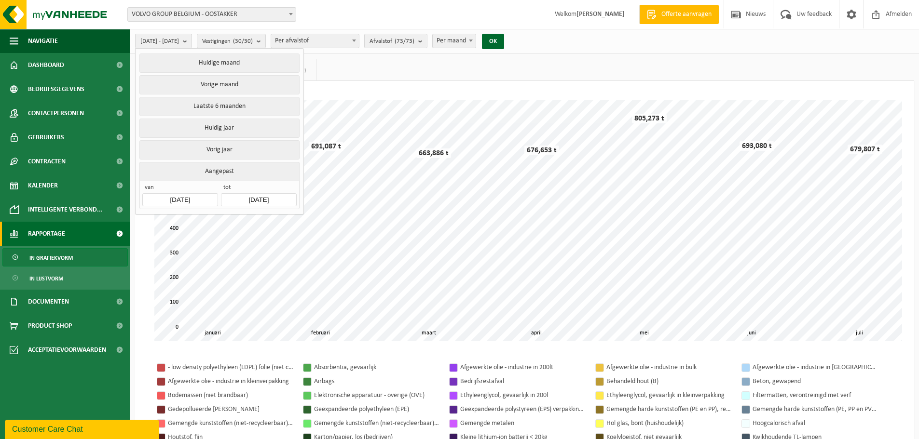
click at [142, 257] on div "Even geduld. Door de grote hoeveelheid gegevens duurt het laden even. februari …" at bounding box center [524, 335] width 779 height 509
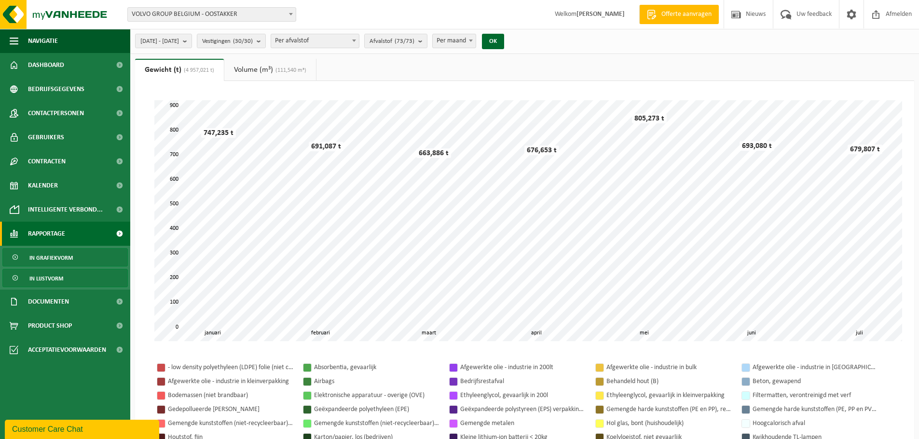
click at [48, 279] on span "In lijstvorm" at bounding box center [46, 279] width 34 height 18
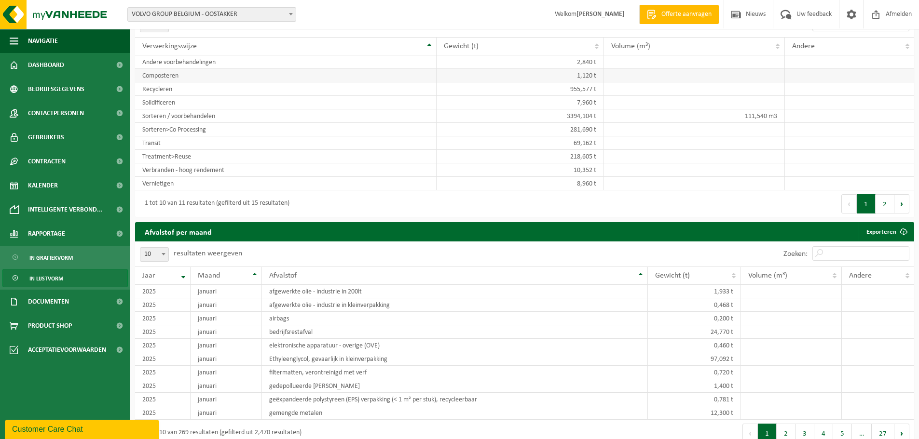
scroll to position [579, 0]
